Goal: Navigation & Orientation: Find specific page/section

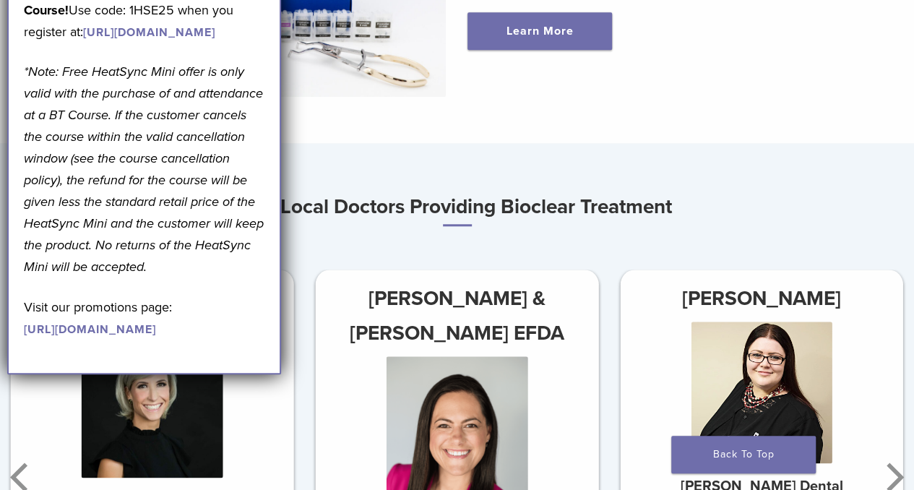
scroll to position [605, 0]
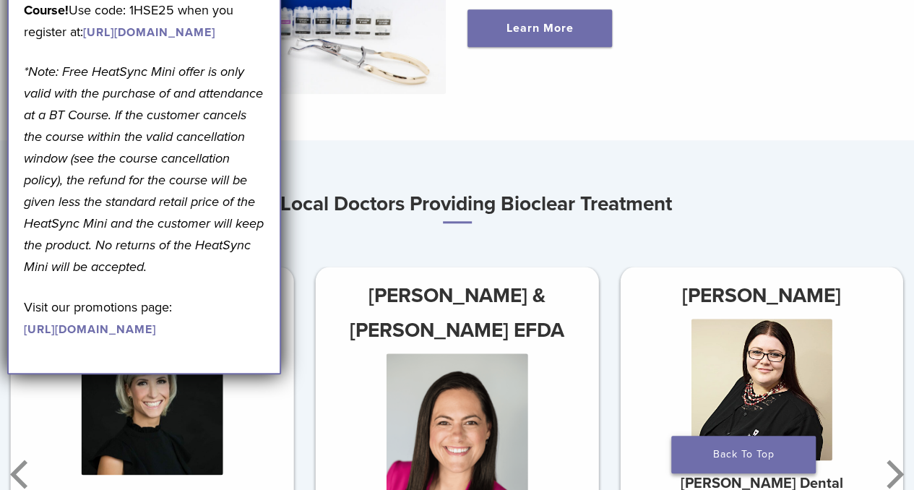
click at [763, 460] on link "Back To Top" at bounding box center [744, 455] width 145 height 38
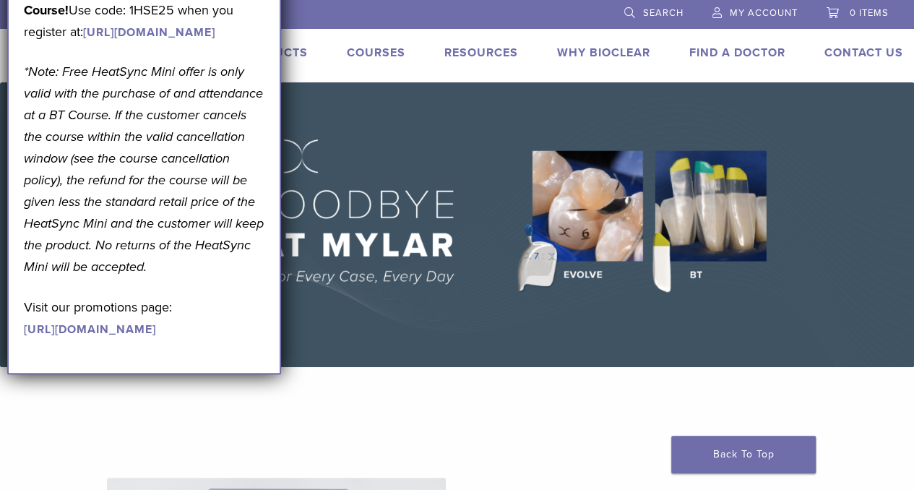
click at [106, 337] on link "[URL][DOMAIN_NAME]" at bounding box center [90, 329] width 132 height 14
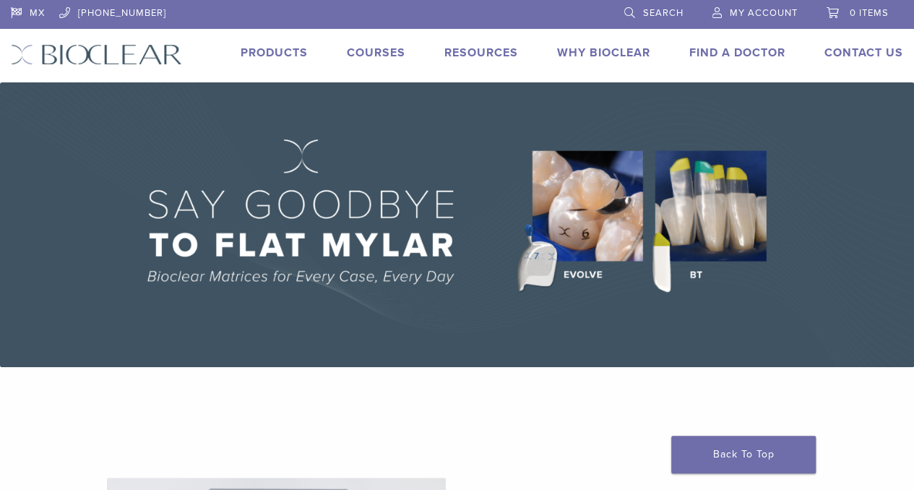
scroll to position [64, 0]
